Goal: Use online tool/utility: Utilize a website feature to perform a specific function

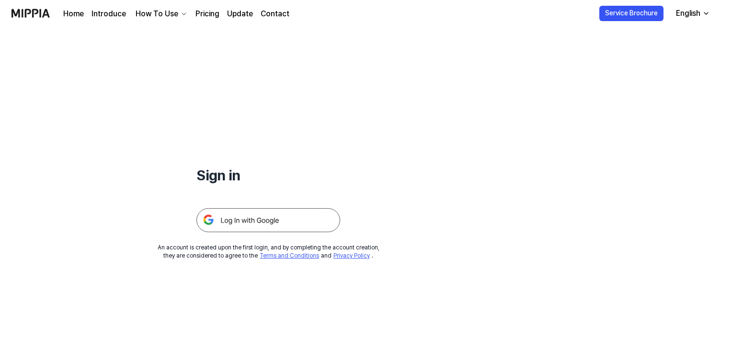
click at [253, 221] on img at bounding box center [268, 220] width 144 height 24
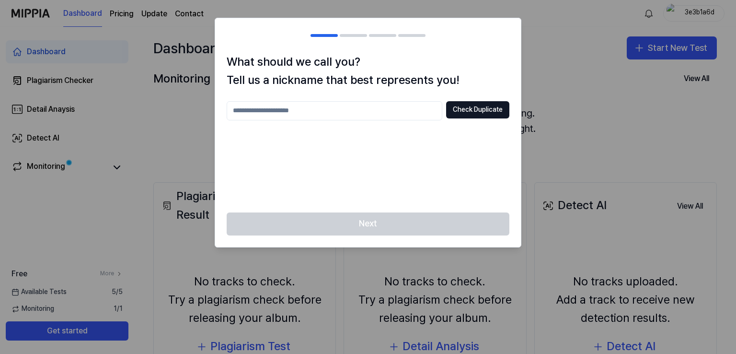
click at [312, 109] on input "text" at bounding box center [335, 110] width 216 height 19
type input "*"
type input "*******"
click at [506, 112] on button "Check Duplicate" at bounding box center [477, 109] width 63 height 17
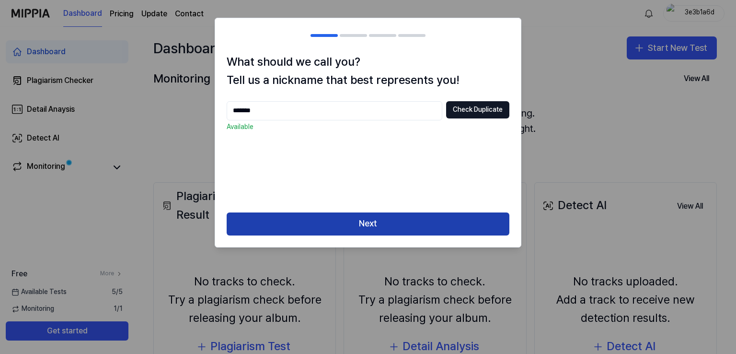
click at [399, 225] on button "Next" at bounding box center [368, 223] width 283 height 23
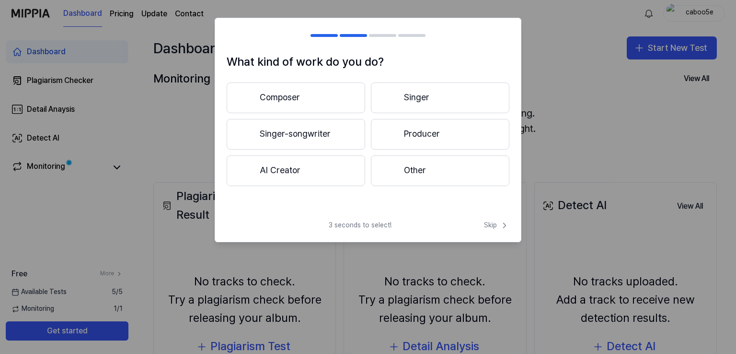
click at [293, 92] on button "Composer" at bounding box center [296, 97] width 139 height 31
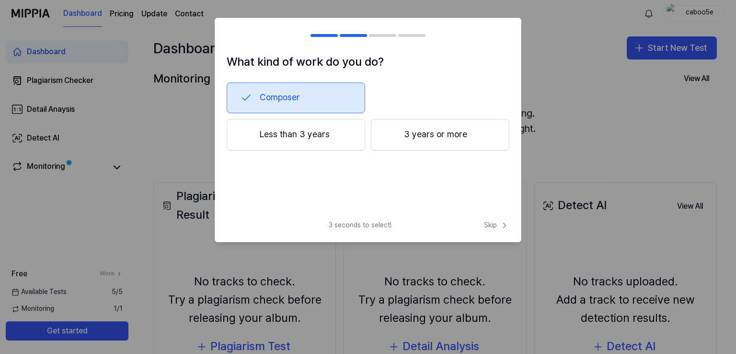
click at [412, 132] on button "3 years or more" at bounding box center [440, 135] width 139 height 32
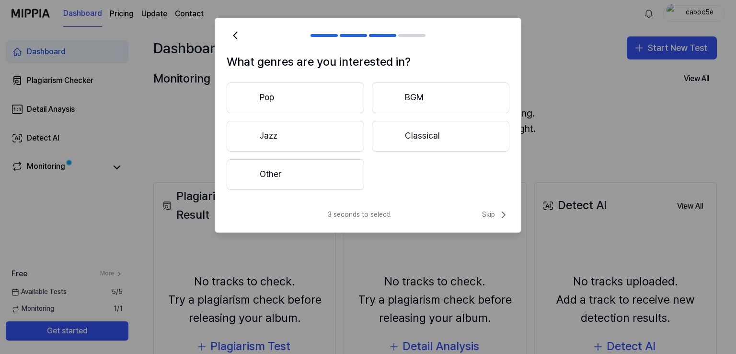
click at [307, 96] on button "Pop" at bounding box center [296, 97] width 138 height 31
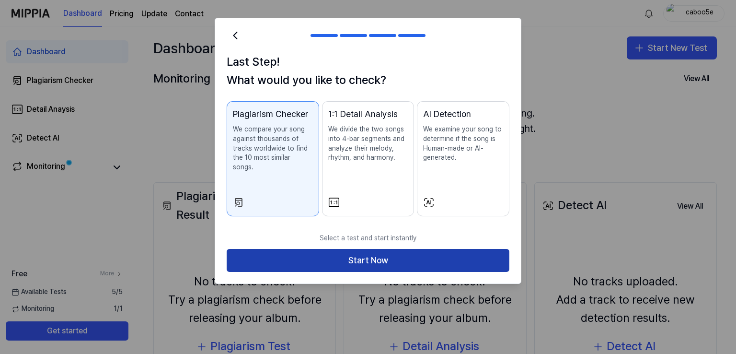
click at [381, 254] on button "Start Now" at bounding box center [368, 260] width 283 height 23
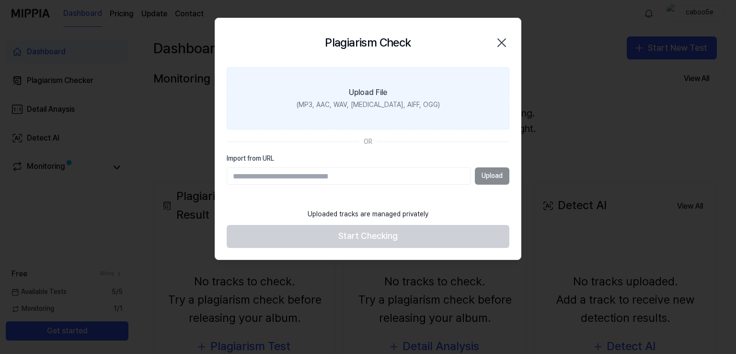
click at [370, 89] on div "Upload File" at bounding box center [368, 93] width 38 height 12
click at [0, 0] on input "Upload File (MP3, AAC, WAV, [MEDICAL_DATA], AIFF, OGG)" at bounding box center [0, 0] width 0 height 0
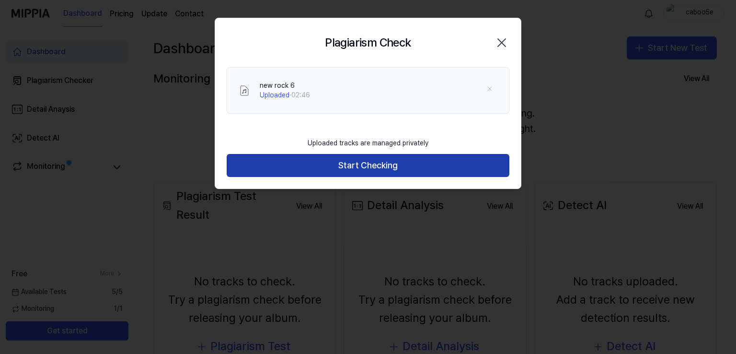
click at [390, 168] on button "Start Checking" at bounding box center [368, 165] width 283 height 23
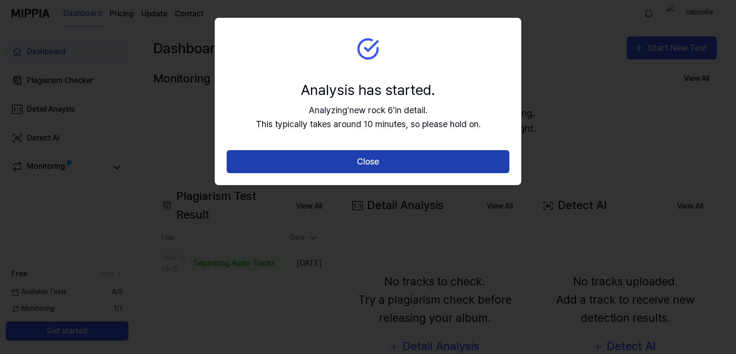
click at [381, 162] on button "Close" at bounding box center [368, 161] width 283 height 23
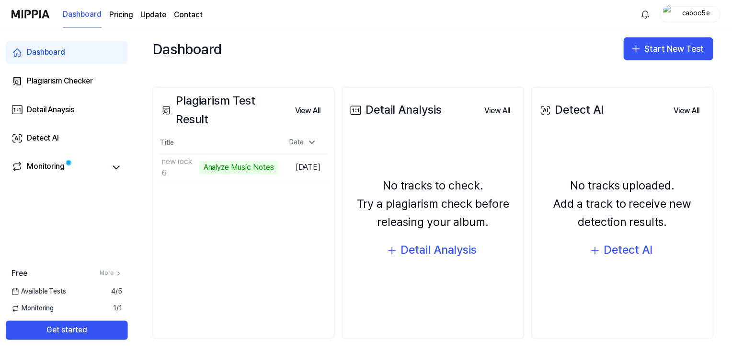
scroll to position [100, 0]
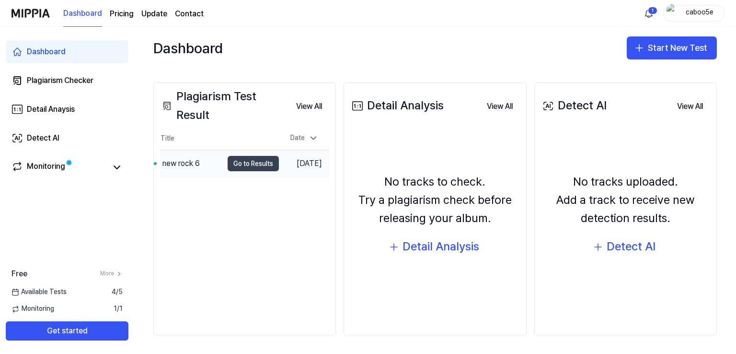
click at [232, 166] on button "Go to Results" at bounding box center [253, 163] width 51 height 15
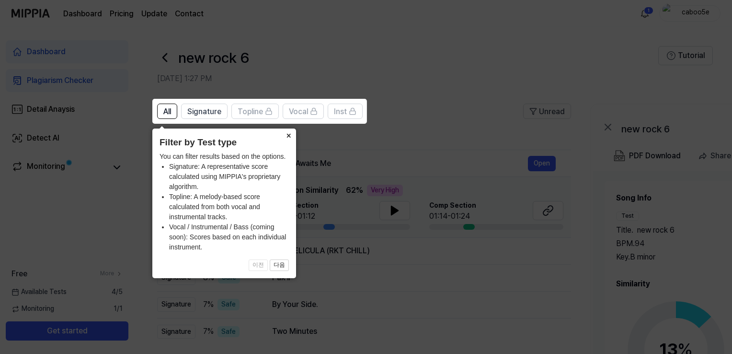
click at [290, 136] on button "×" at bounding box center [288, 134] width 15 height 13
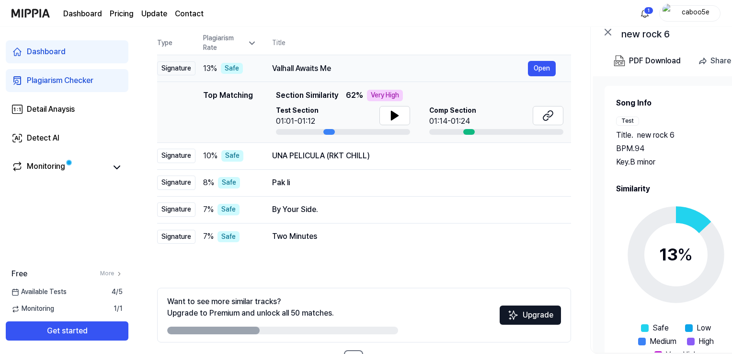
scroll to position [96, 0]
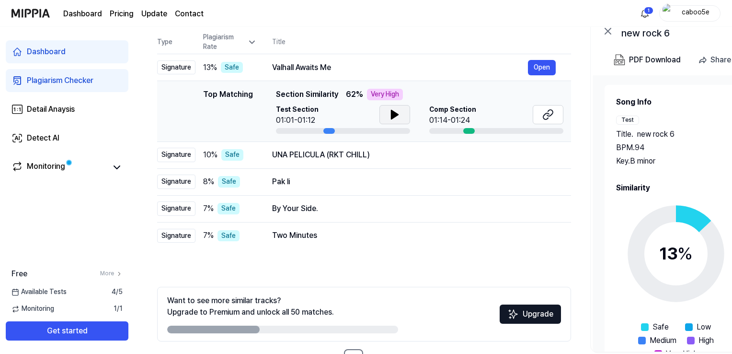
click at [396, 117] on icon at bounding box center [395, 115] width 12 height 12
click at [396, 112] on icon at bounding box center [395, 115] width 12 height 12
click at [392, 112] on icon at bounding box center [393, 115] width 2 height 8
click at [468, 129] on div at bounding box center [469, 131] width 12 height 6
click at [543, 115] on icon at bounding box center [549, 115] width 12 height 12
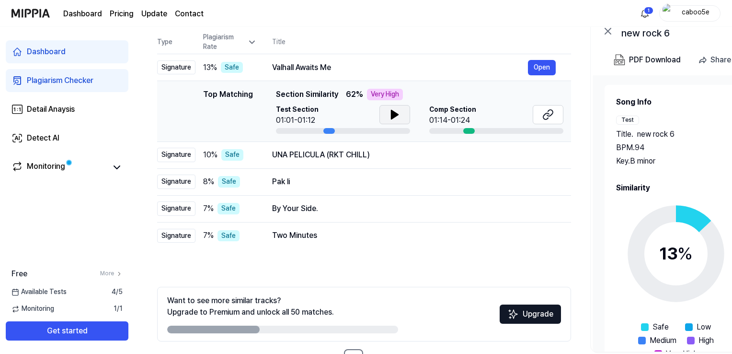
click at [254, 101] on div "Top Matching Top Matching Section Similarity 62 % Very High Test Section 01:01-…" at bounding box center [364, 111] width 399 height 45
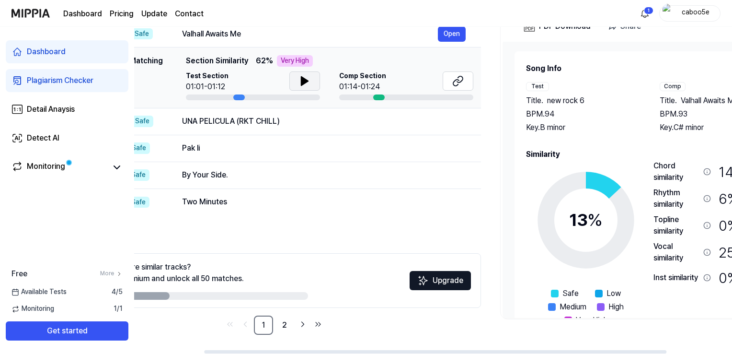
scroll to position [0, 104]
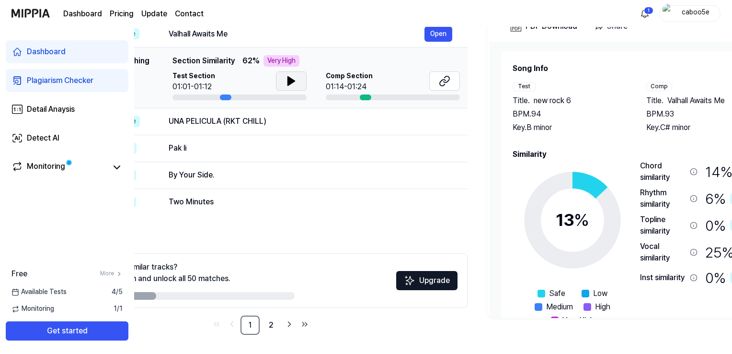
drag, startPoint x: 240, startPoint y: 296, endPoint x: 0, endPoint y: 372, distance: 251.4
click at [0, 224] on html "Dashboard Pricing Update Contact 1 caboo5e Dashboard Plagiarism Checker Detail …" at bounding box center [366, 48] width 732 height 354
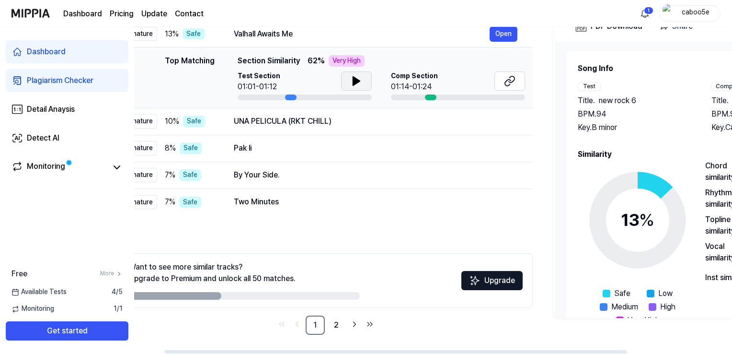
scroll to position [0, 36]
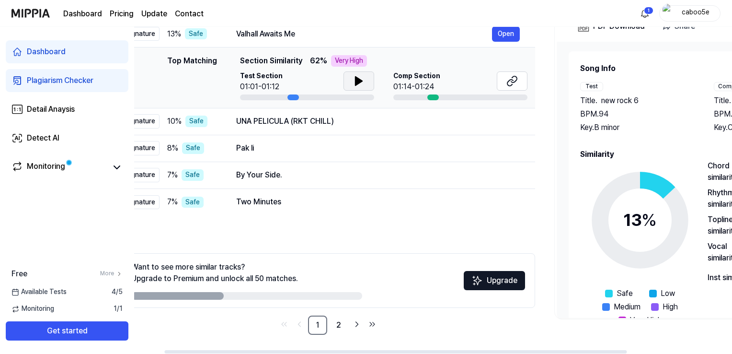
drag, startPoint x: 664, startPoint y: 100, endPoint x: 736, endPoint y: 103, distance: 71.9
click at [732, 102] on html "Dashboard Pricing Update Contact 1 caboo5e Dashboard Plagiarism Checker Detail …" at bounding box center [366, 48] width 732 height 354
click at [217, 35] on div "13 % Safe" at bounding box center [194, 34] width 54 height 12
click at [221, 120] on td "UNA PELICULA (RKT CHILL) Open" at bounding box center [378, 121] width 314 height 27
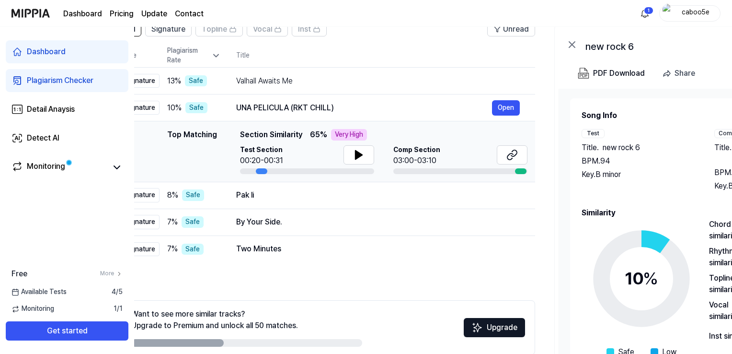
scroll to position [81, 0]
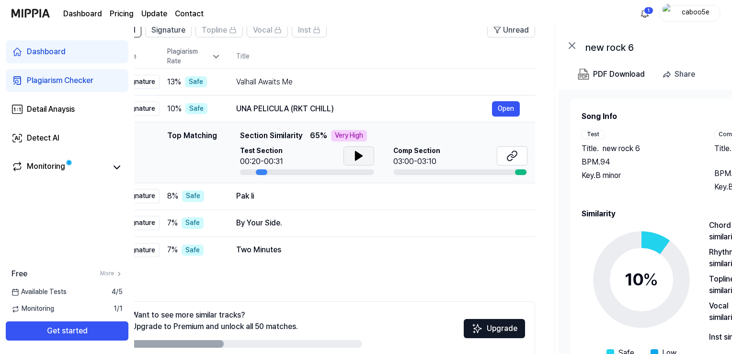
click at [351, 157] on button at bounding box center [359, 155] width 31 height 19
click at [357, 155] on icon at bounding box center [357, 156] width 2 height 8
click at [272, 201] on div "Pak li" at bounding box center [364, 196] width 256 height 12
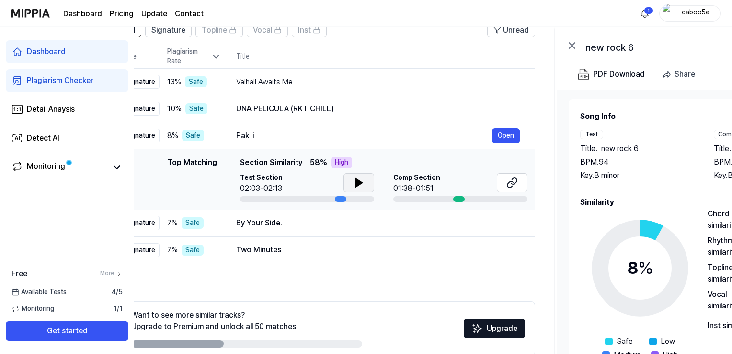
click at [361, 181] on icon at bounding box center [359, 183] width 12 height 12
click at [356, 181] on icon at bounding box center [357, 183] width 2 height 8
click at [269, 81] on div "Valhall Awaits Me" at bounding box center [364, 82] width 256 height 12
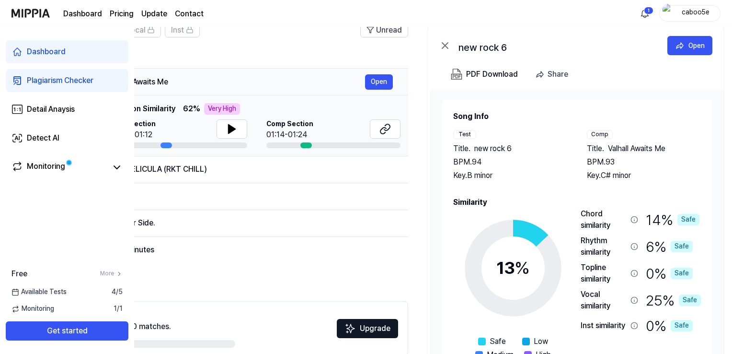
scroll to position [0, 163]
drag, startPoint x: 301, startPoint y: 81, endPoint x: 173, endPoint y: 79, distance: 127.5
click at [173, 79] on div "Valhall Awaits Me" at bounding box center [237, 82] width 256 height 12
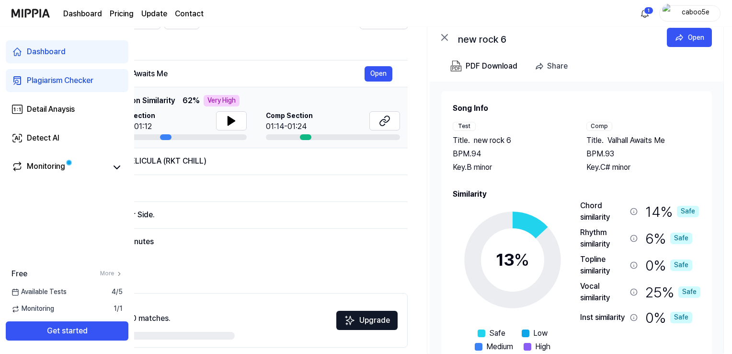
scroll to position [96, 0]
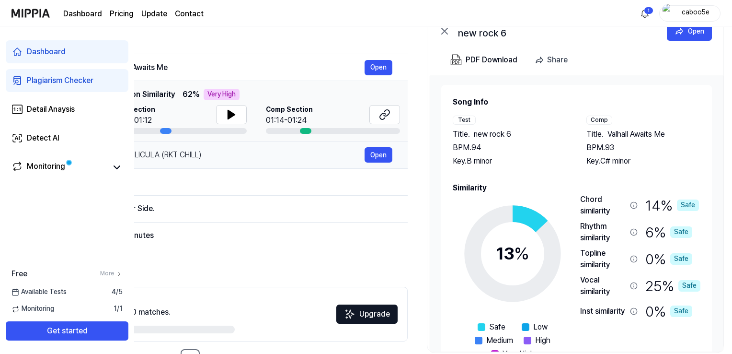
click at [224, 158] on div "UNA PELICULA (RKT CHILL)" at bounding box center [237, 155] width 256 height 12
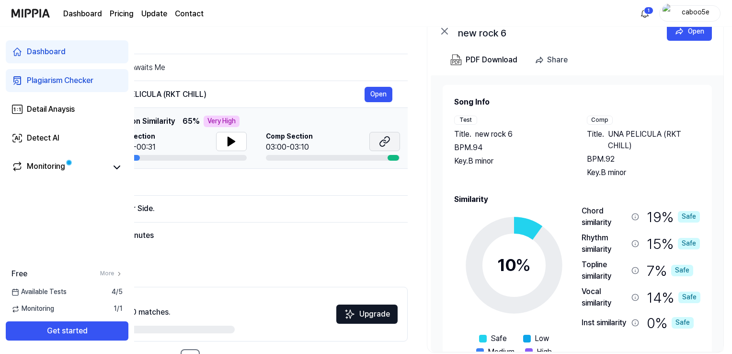
click at [389, 139] on icon at bounding box center [387, 140] width 6 height 6
